Goal: Information Seeking & Learning: Find specific fact

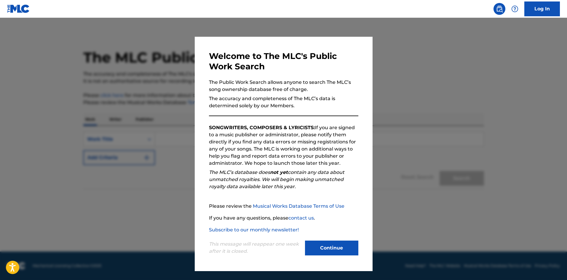
click at [327, 250] on button "Continue" at bounding box center [331, 248] width 53 height 15
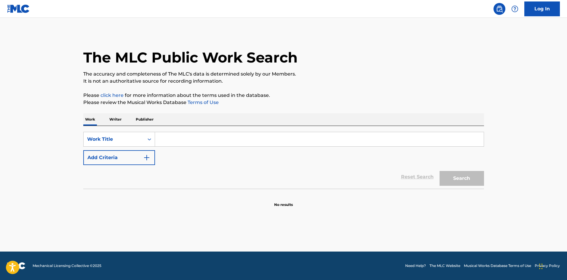
click at [179, 138] on input "Search Form" at bounding box center [319, 139] width 328 height 14
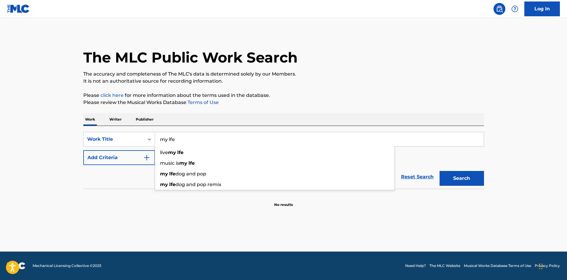
type input "my lfe"
click at [167, 216] on main "The MLC Public Work Search The accuracy and completeness of The MLC's data is d…" at bounding box center [283, 135] width 567 height 234
click at [130, 160] on button "Add Criteria" at bounding box center [119, 157] width 72 height 15
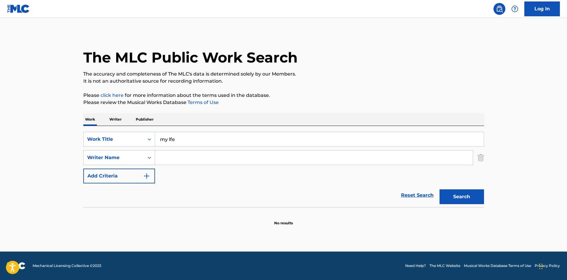
click at [173, 158] on input "Search Form" at bounding box center [314, 157] width 318 height 14
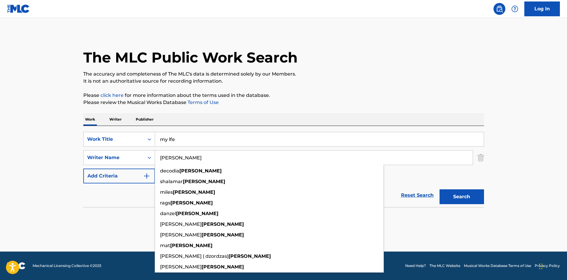
click at [144, 193] on div "Reset Search Search" at bounding box center [283, 195] width 400 height 24
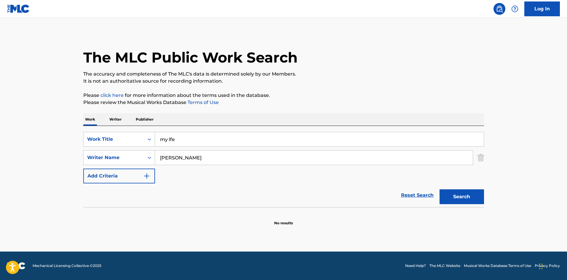
click at [144, 183] on button "Add Criteria" at bounding box center [119, 176] width 72 height 15
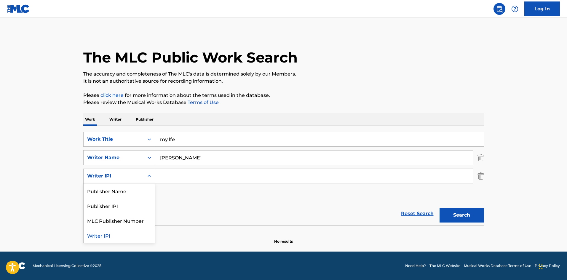
click at [146, 176] on div "Search Form" at bounding box center [149, 176] width 11 height 11
click at [195, 209] on div "Reset Search Search" at bounding box center [283, 214] width 400 height 24
click at [149, 153] on div "Search Form" at bounding box center [149, 157] width 11 height 11
click at [174, 195] on div "SearchWithCriteriadf1ecd43-adbb-4e7b-b838-4bfa3f19a7b4 Work Title my lfe Search…" at bounding box center [283, 167] width 400 height 70
click at [146, 174] on icon "Search Form" at bounding box center [149, 176] width 6 height 6
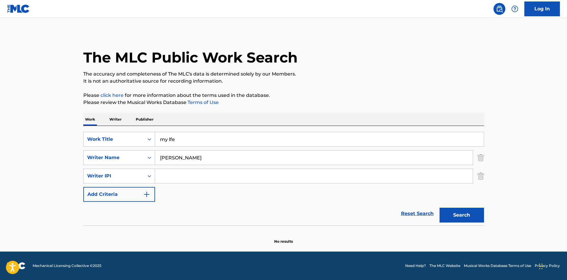
click at [146, 174] on icon "Search Form" at bounding box center [149, 176] width 6 height 6
click at [463, 215] on button "Search" at bounding box center [461, 215] width 44 height 15
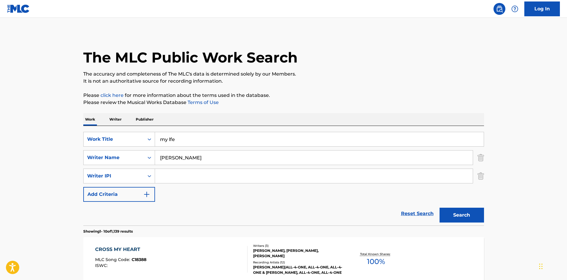
click at [179, 160] on input "[PERSON_NAME]" at bounding box center [314, 157] width 318 height 14
type input "[PERSON_NAME]"
click at [439, 208] on button "Search" at bounding box center [461, 215] width 44 height 15
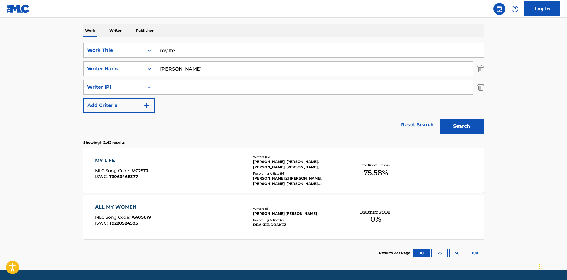
click at [281, 168] on div "[PERSON_NAME], [PERSON_NAME], [PERSON_NAME], [PERSON_NAME], [PERSON_NAME], [PER…" at bounding box center [297, 164] width 89 height 11
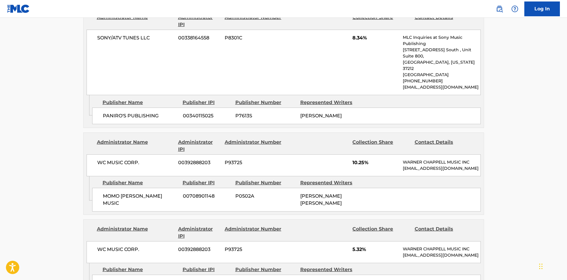
scroll to position [474, 0]
